Goal: Task Accomplishment & Management: Use online tool/utility

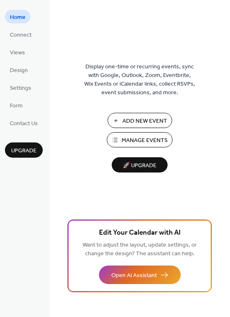
click at [141, 139] on span "Manage Events" at bounding box center [145, 140] width 46 height 9
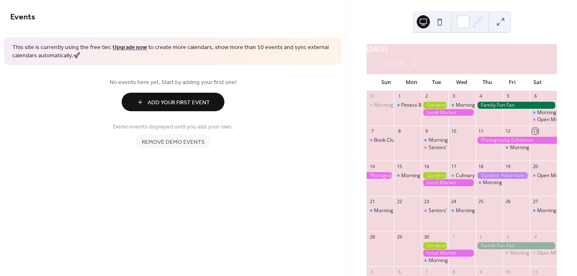
click at [192, 98] on span "Add Your First Event" at bounding box center [179, 102] width 63 height 9
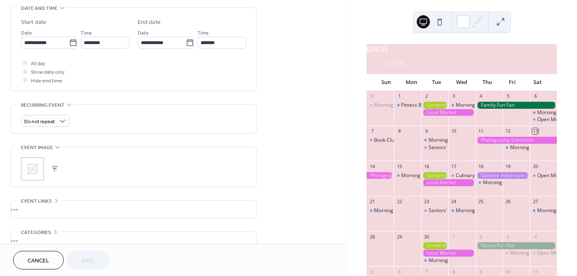
scroll to position [264, 0]
